Goal: Task Accomplishment & Management: Use online tool/utility

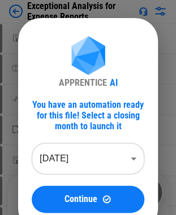
click at [123, 163] on body "Exceptional Analysis for Expense Reports Move Or Copy Sheet pending... Rename S…" at bounding box center [88, 107] width 176 height 215
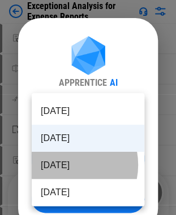
click at [66, 165] on li "Aug 2025" at bounding box center [88, 165] width 112 height 27
type input "********"
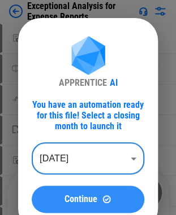
click at [80, 211] on button "Continue" at bounding box center [88, 199] width 112 height 27
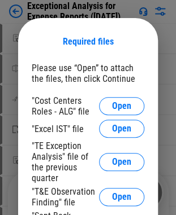
click at [97, 56] on div "Required files Please use “Open” to attach the files, then click Continue "Cost…" at bounding box center [88, 177] width 140 height 319
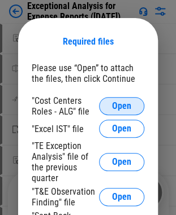
click at [123, 111] on span "Open" at bounding box center [121, 106] width 19 height 9
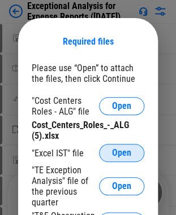
click at [119, 154] on span "Open" at bounding box center [121, 153] width 19 height 9
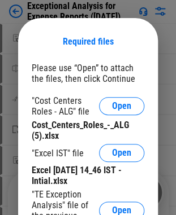
click at [129, 54] on div "Required files Please use “Open” to attach the files, then click Continue "Cost…" at bounding box center [88, 202] width 140 height 368
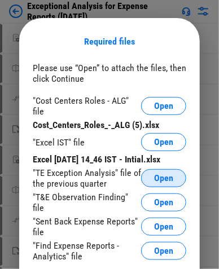
click at [149, 176] on button "Open" at bounding box center [163, 178] width 45 height 18
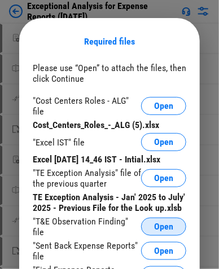
click at [155, 215] on span "Open" at bounding box center [163, 227] width 19 height 9
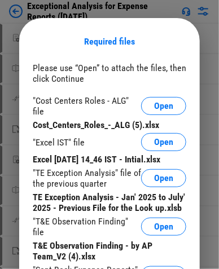
click at [132, 42] on div "Required files" at bounding box center [110, 41] width 154 height 11
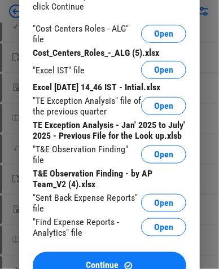
scroll to position [85, 0]
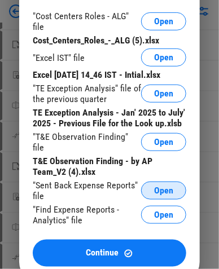
click at [167, 187] on span "Open" at bounding box center [163, 190] width 19 height 9
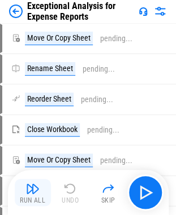
click at [35, 186] on img "button" at bounding box center [33, 189] width 14 height 14
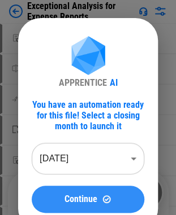
click at [90, 203] on span "Continue" at bounding box center [80, 199] width 33 height 9
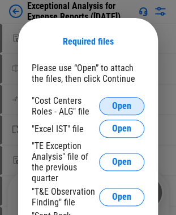
click at [115, 105] on span "Open" at bounding box center [121, 106] width 19 height 9
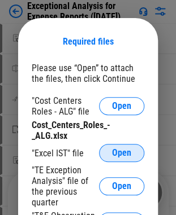
click at [118, 155] on span "Open" at bounding box center [121, 153] width 19 height 9
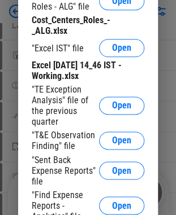
scroll to position [113, 0]
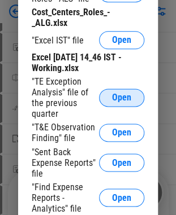
click at [119, 102] on span "Open" at bounding box center [121, 97] width 19 height 9
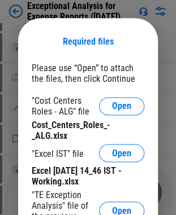
click at [112, 58] on div "Required files Please use “Open” to attach the files, then click Continue "Cost…" at bounding box center [88, 214] width 140 height 392
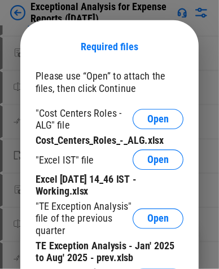
scroll to position [112, 0]
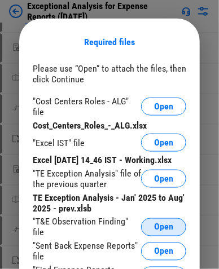
click at [173, 215] on span "Open" at bounding box center [163, 227] width 19 height 9
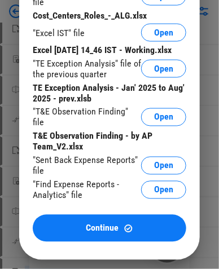
scroll to position [225, 0]
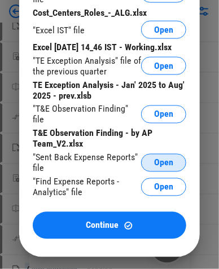
click at [167, 168] on span "Open" at bounding box center [163, 163] width 19 height 9
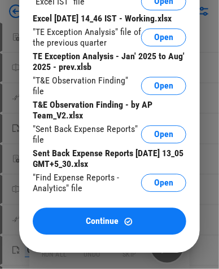
scroll to position [395, 0]
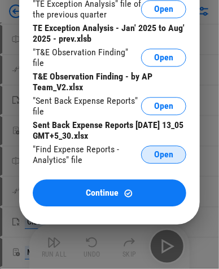
click at [166, 159] on span "Open" at bounding box center [163, 154] width 19 height 9
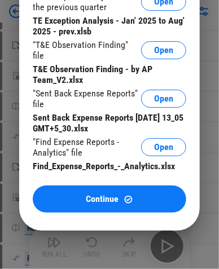
scroll to position [593, 0]
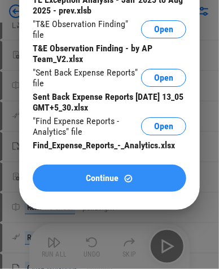
click at [98, 183] on span "Continue" at bounding box center [102, 178] width 33 height 9
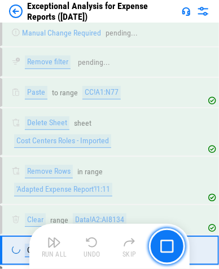
scroll to position [2422, 0]
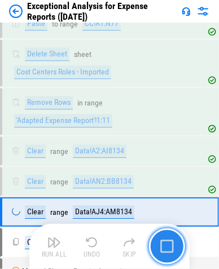
click at [167, 215] on img "button" at bounding box center [167, 247] width 14 height 14
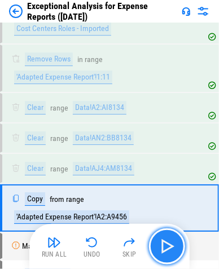
scroll to position [2491, 0]
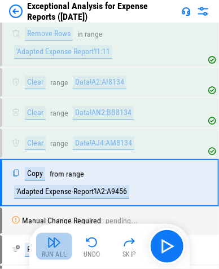
click at [55, 215] on img "button" at bounding box center [54, 243] width 14 height 14
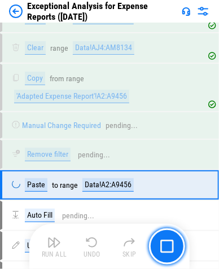
scroll to position [2588, 0]
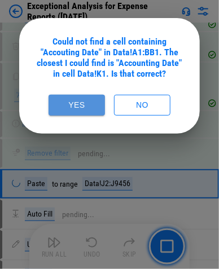
click at [62, 105] on button "Yes" at bounding box center [77, 105] width 56 height 21
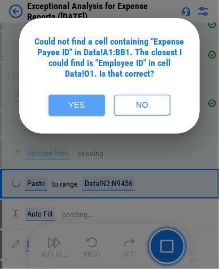
click at [62, 105] on button "Yes" at bounding box center [77, 105] width 56 height 21
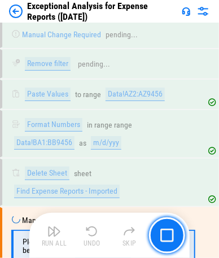
scroll to position [5843, 0]
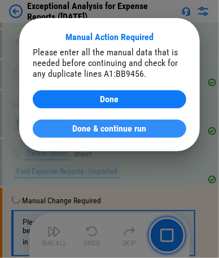
click at [57, 128] on div "Done & continue run" at bounding box center [109, 128] width 127 height 9
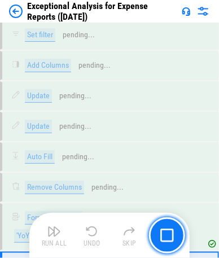
scroll to position [8521, 0]
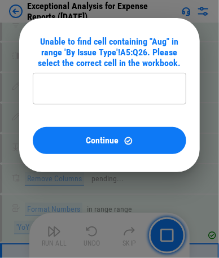
type input "**********"
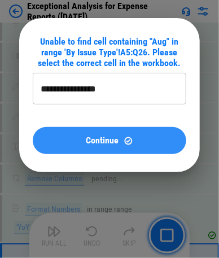
click at [85, 145] on button "Continue" at bounding box center [110, 140] width 154 height 27
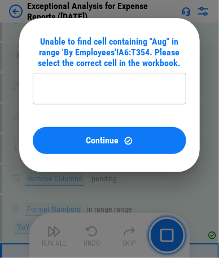
type input "**********"
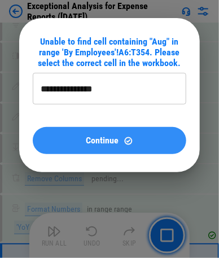
click at [118, 141] on span "Continue" at bounding box center [102, 140] width 33 height 9
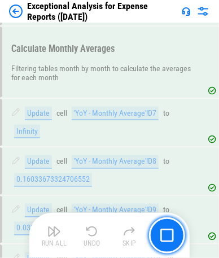
scroll to position [8758, 0]
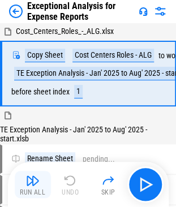
click at [37, 189] on div "Run All" at bounding box center [32, 192] width 25 height 7
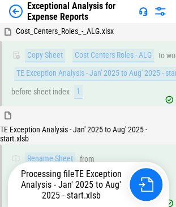
scroll to position [197, 0]
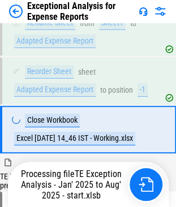
scroll to position [462, 0]
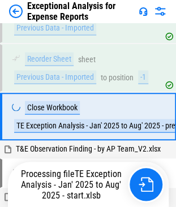
scroll to position [747, 0]
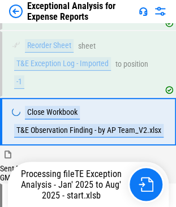
scroll to position [1048, 0]
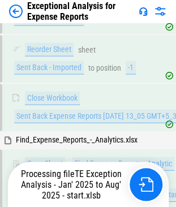
scroll to position [1353, 0]
